Goal: Information Seeking & Learning: Learn about a topic

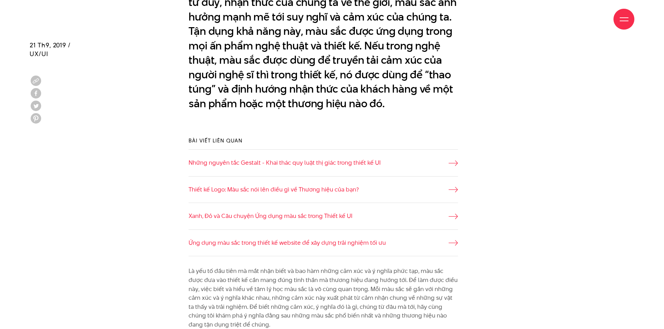
scroll to position [592, 0]
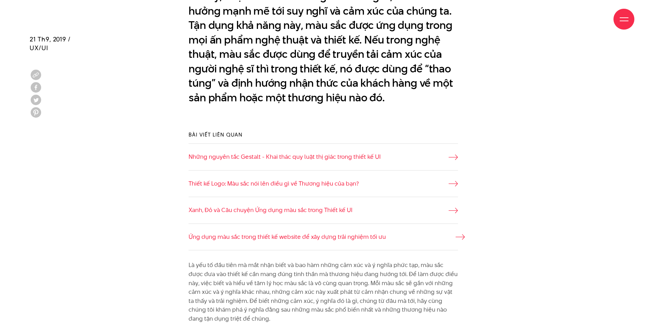
click at [335, 238] on link "Ứng dụng màu sắc trong thiết kế website để xây dựng trải nghiệm tối ưu" at bounding box center [322, 237] width 269 height 9
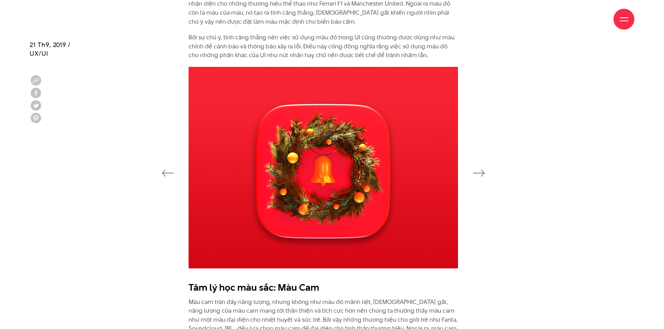
scroll to position [1115, 0]
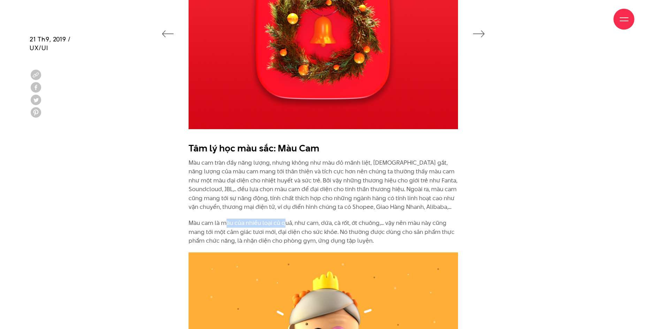
drag, startPoint x: 224, startPoint y: 213, endPoint x: 286, endPoint y: 219, distance: 62.7
click at [286, 219] on div "Tâm lý học màu sắc: Màu Cam Màu cam tràn đầy năng lượng, nhưng không như màu đỏ…" at bounding box center [322, 194] width 269 height 104
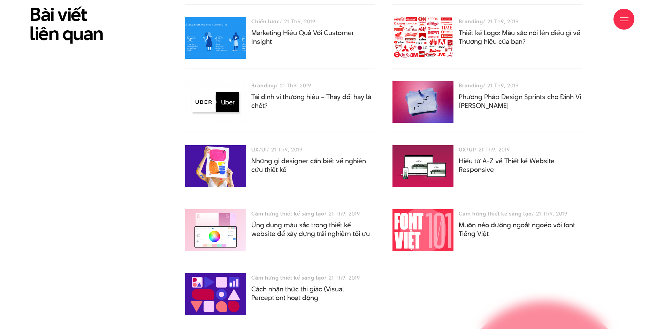
scroll to position [4424, 0]
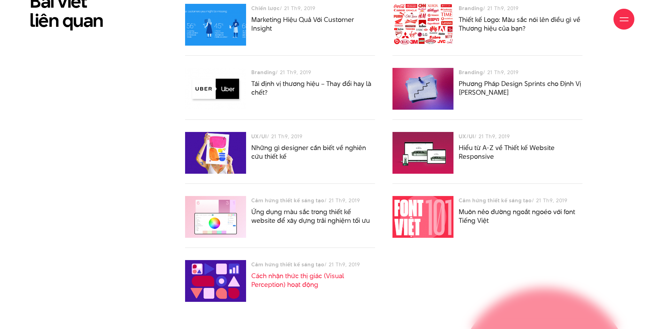
click at [306, 271] on link "Cách nhận thức thị giác (Visual Perception) hoạt động" at bounding box center [297, 280] width 93 height 18
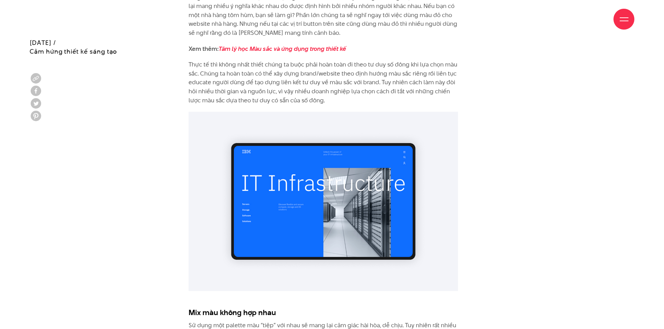
scroll to position [6027, 0]
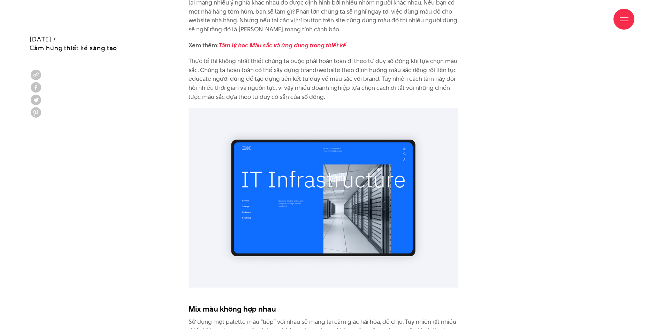
drag, startPoint x: 305, startPoint y: 33, endPoint x: 283, endPoint y: 38, distance: 22.4
drag, startPoint x: 283, startPoint y: 38, endPoint x: 275, endPoint y: 34, distance: 8.9
drag, startPoint x: 275, startPoint y: 34, endPoint x: 268, endPoint y: 37, distance: 7.8
click at [268, 37] on div "Giới thiệu Dự án Dịch vụ Góc nhìn Liên hệ" at bounding box center [332, 19] width 604 height 38
click at [268, 36] on div "Giới thiệu Dự án Dịch vụ Góc nhìn Liên hệ" at bounding box center [332, 19] width 604 height 38
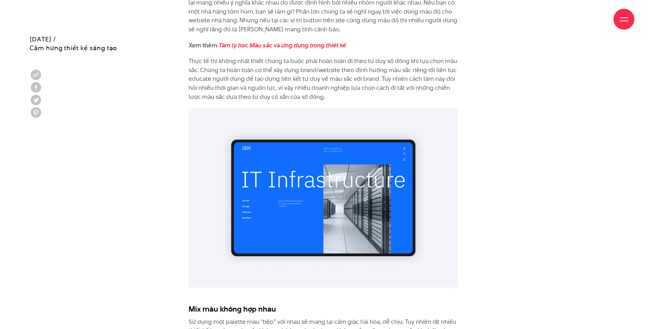
click at [302, 38] on div "Giới thiệu Dự án Dịch vụ Góc nhìn Liên hệ" at bounding box center [332, 19] width 604 height 38
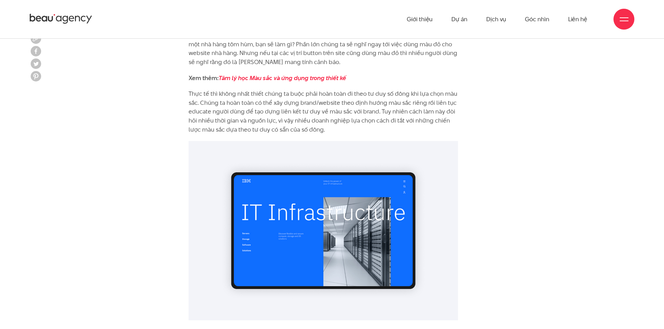
scroll to position [5957, 0]
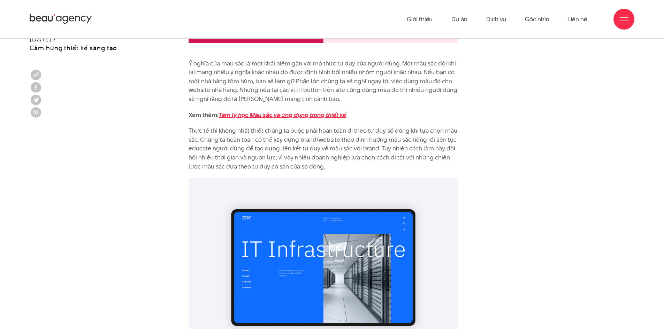
click at [326, 111] on em "Tâm lý học Màu sắc và ứng dụng trong thiết kế" at bounding box center [282, 115] width 128 height 8
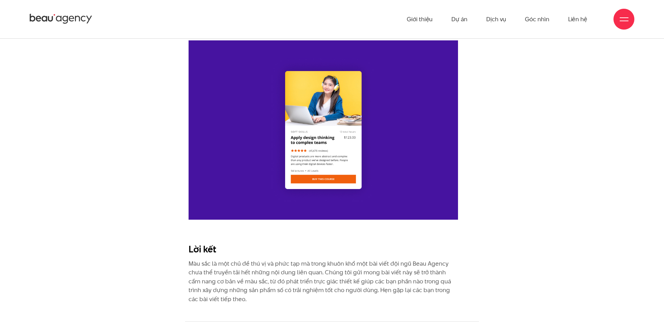
scroll to position [6689, 0]
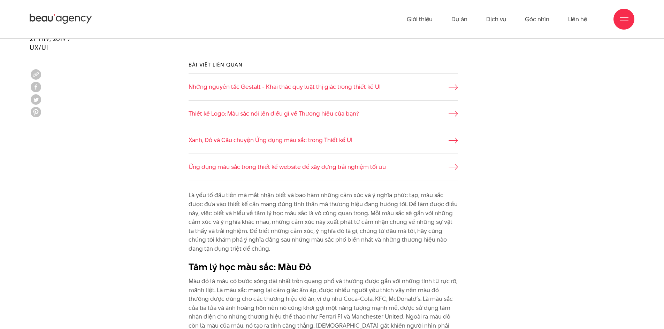
scroll to position [662, 0]
click at [337, 85] on link "Những nguyên tắc Gestalt - Khai thác quy luật thị giác trong thiết kế UI" at bounding box center [322, 87] width 269 height 9
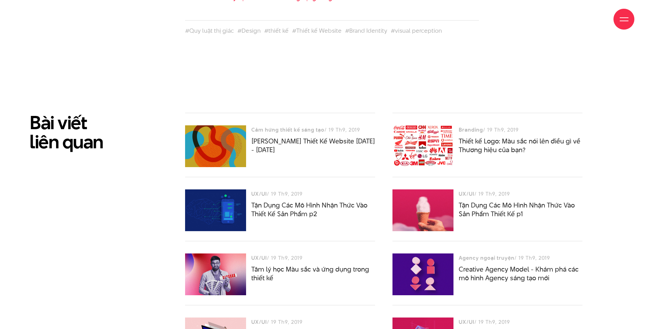
scroll to position [5609, 0]
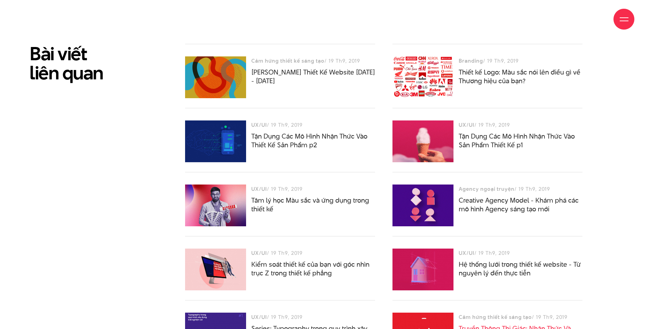
click at [475, 324] on link "Truyền Thông Thị Giác: Nhận Thức Và Thao Túng" at bounding box center [514, 333] width 112 height 18
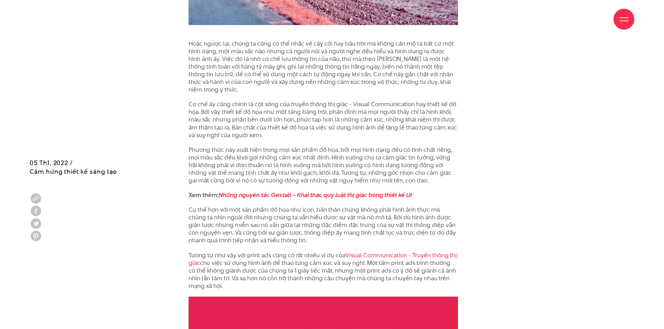
scroll to position [1184, 0]
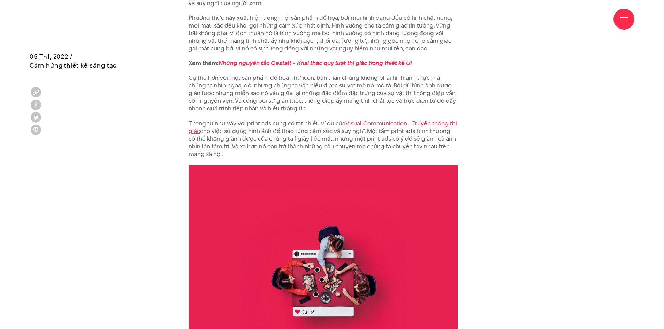
click at [435, 119] on link "Visual Communication - Truyền thông thị giác" at bounding box center [322, 127] width 268 height 16
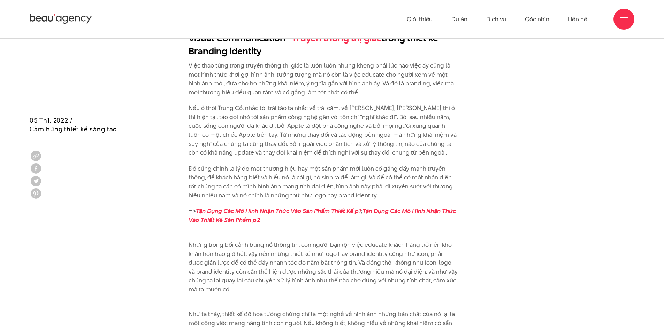
scroll to position [1602, 0]
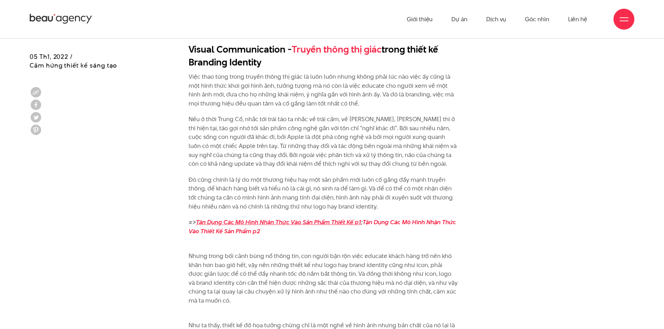
click at [345, 218] on link "Tận Dụng Các Mô Hình Nhận Thức Vào Sản Phẩm Thiết Kế p1" at bounding box center [278, 222] width 165 height 8
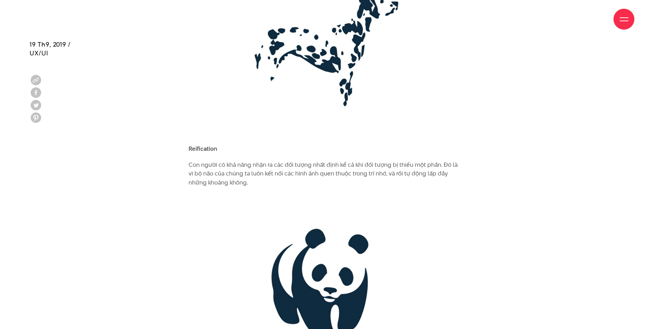
scroll to position [1359, 0]
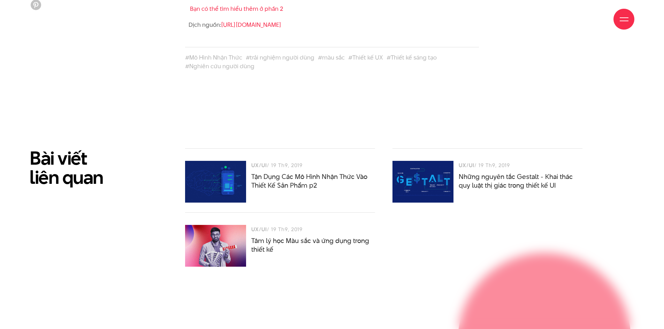
scroll to position [2473, 0]
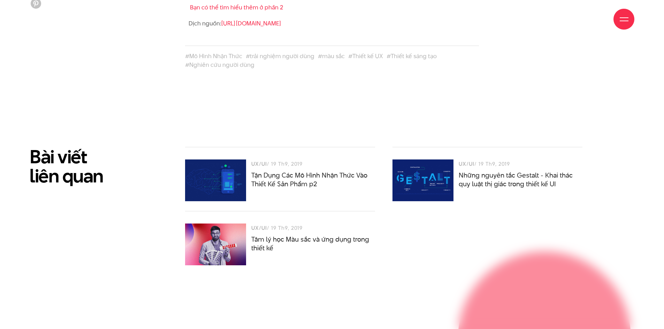
click at [318, 182] on h2 "Tận Dụng Các Mô Hình Nhận Thức Vào Thiết Kế Sản Phẩm p2" at bounding box center [313, 179] width 124 height 17
click at [310, 182] on link "Tận Dụng Các Mô Hình Nhận Thức Vào Thiết Kế Sản Phẩm p2" at bounding box center [309, 180] width 116 height 18
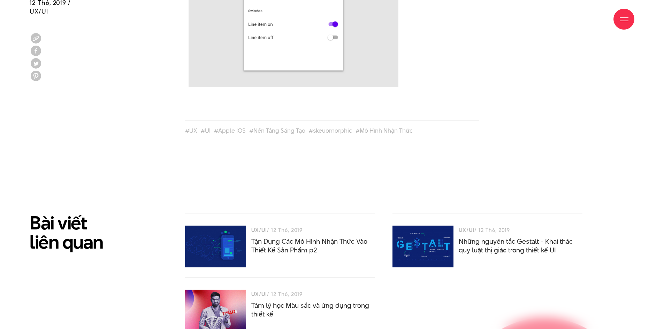
scroll to position [1916, 0]
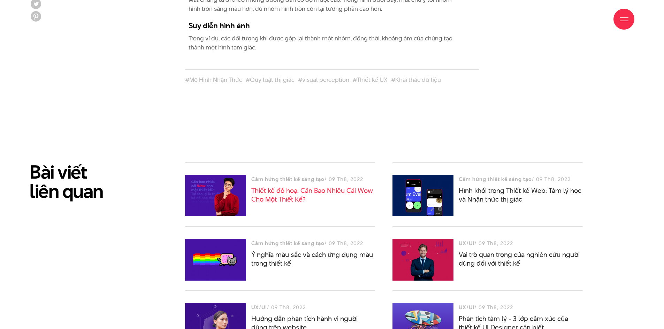
scroll to position [2543, 0]
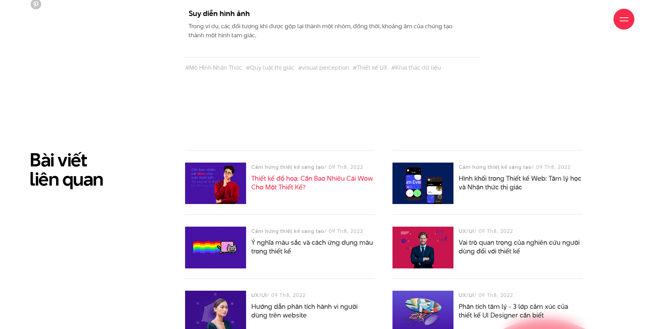
click at [257, 174] on link "Thiết kế đồ hoạ: Cần Bao Nhiêu Cái Wow Cho Một Thiết Kế?" at bounding box center [312, 183] width 122 height 18
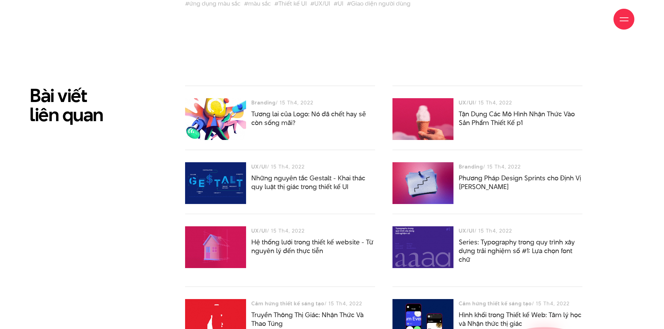
scroll to position [3658, 0]
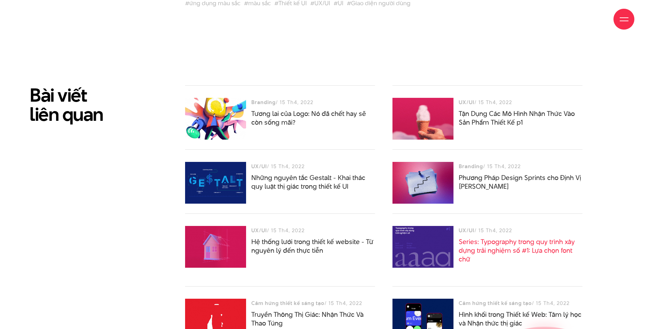
click at [483, 237] on link "Series: Typography trong quy trình xây dựng trải nghiệm số #1: Lựa chọn font chữ" at bounding box center [516, 250] width 116 height 27
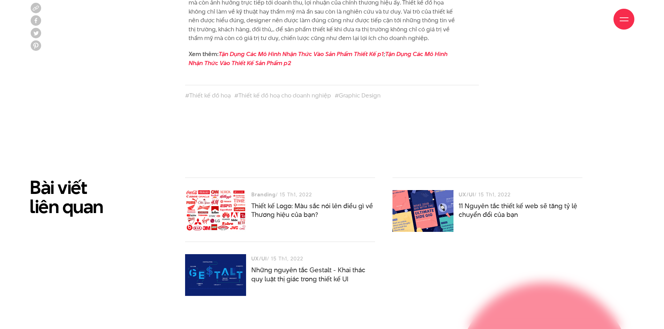
scroll to position [1637, 0]
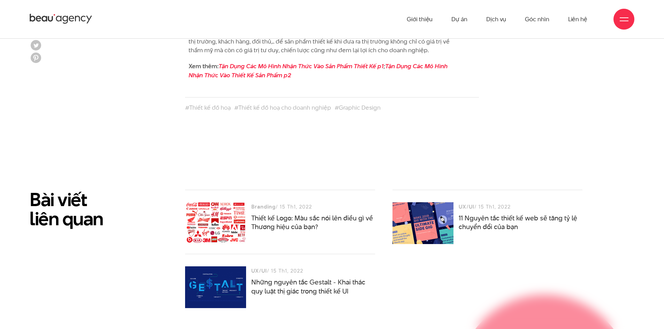
click at [427, 207] on div at bounding box center [422, 223] width 61 height 42
click at [448, 212] on div at bounding box center [422, 223] width 61 height 42
click at [456, 214] on div "UX/UI / 15 Th1, 2022 11 Nguyên tắc thiết kế web sẽ tăng tỷ lệ chuyển đổi của bạn" at bounding box center [487, 216] width 190 height 29
click at [466, 214] on link "11 Nguyên tắc thiết kế web sẽ tăng tỷ lệ chuyển đổi của bạn" at bounding box center [517, 223] width 118 height 18
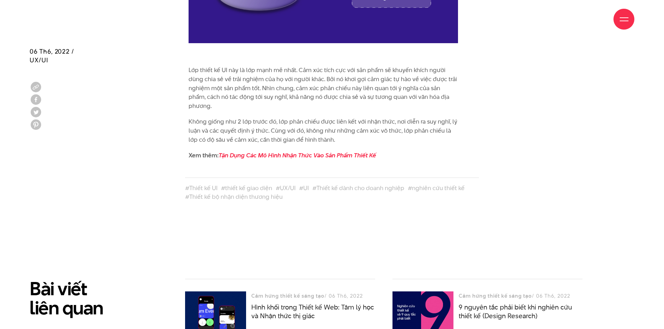
scroll to position [1969, 0]
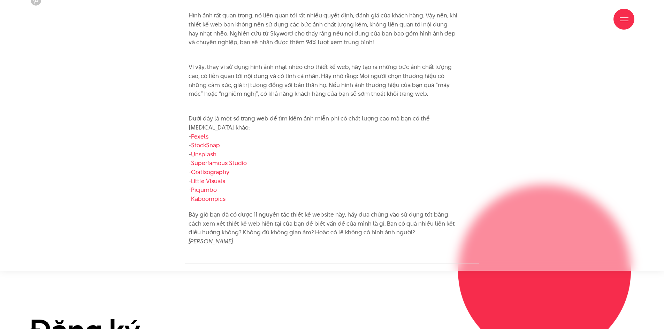
scroll to position [2891, 0]
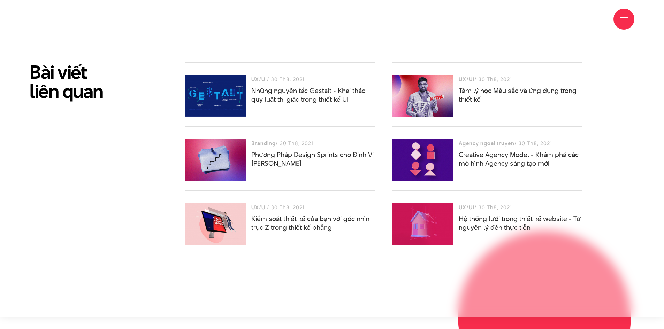
scroll to position [3623, 0]
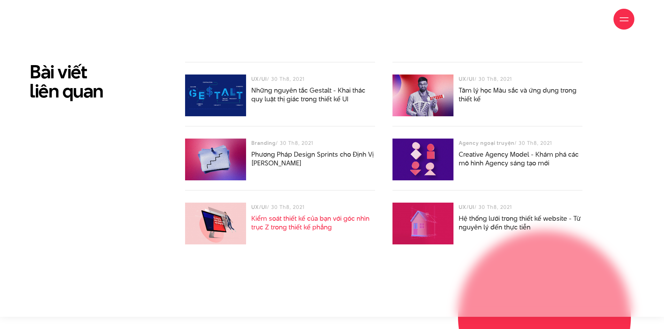
click at [293, 214] on link "Kiểm soát thiết kế của bạn với góc nhìn trục Z trong thiết kế phẳng" at bounding box center [310, 223] width 118 height 18
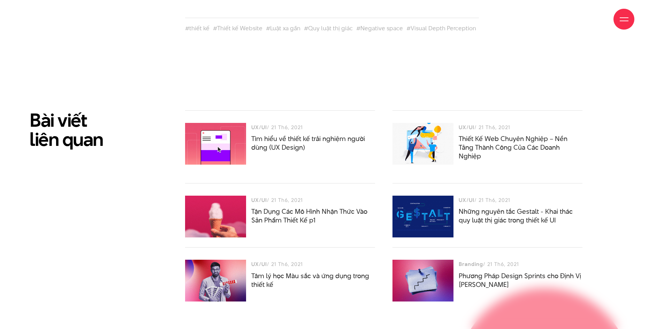
scroll to position [4111, 0]
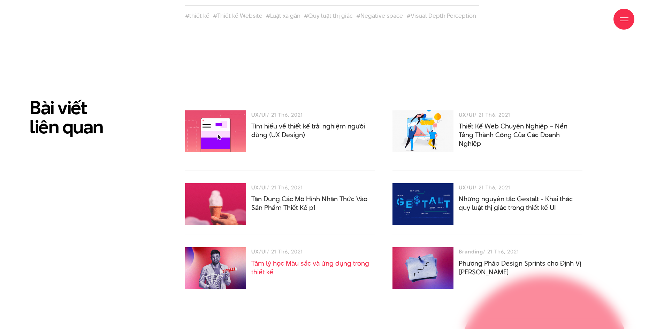
click at [293, 263] on link "Tâm lý học Màu sắc và ứng dụng trong thiết kế" at bounding box center [310, 268] width 118 height 18
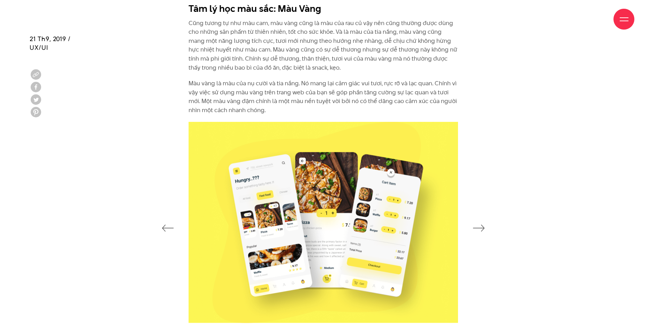
scroll to position [1626, 0]
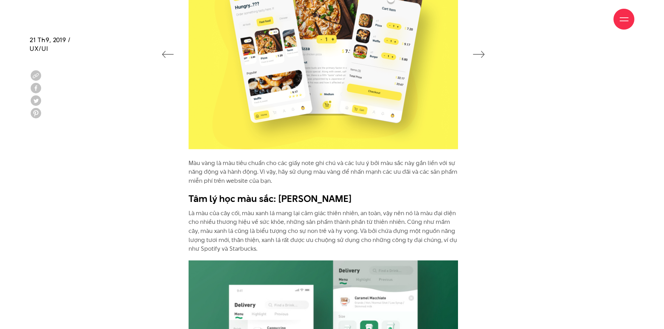
scroll to position [1800, 0]
